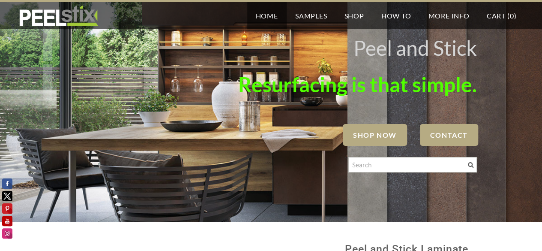
click at [365, 134] on span "SHOP NOW" at bounding box center [375, 135] width 64 height 22
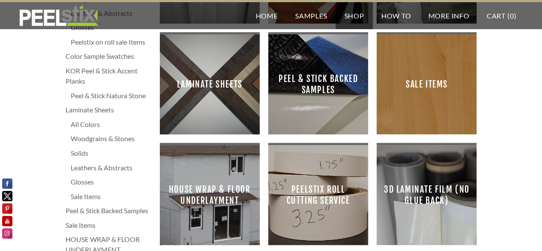
scroll to position [139, 0]
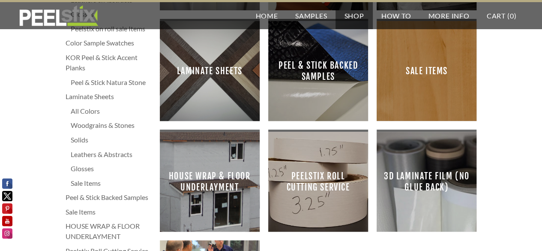
click at [416, 179] on span "3D Laminate film (no glue back)" at bounding box center [426, 181] width 86 height 86
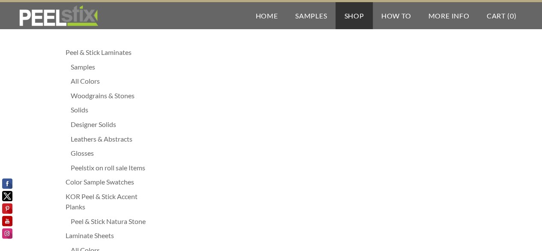
click at [89, 80] on div "All Colors" at bounding box center [111, 81] width 81 height 10
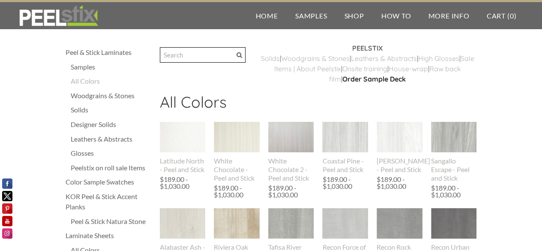
click at [173, 56] on input "Search" at bounding box center [203, 54] width 86 height 15
type input "white shaker"
